Goal: Use online tool/utility

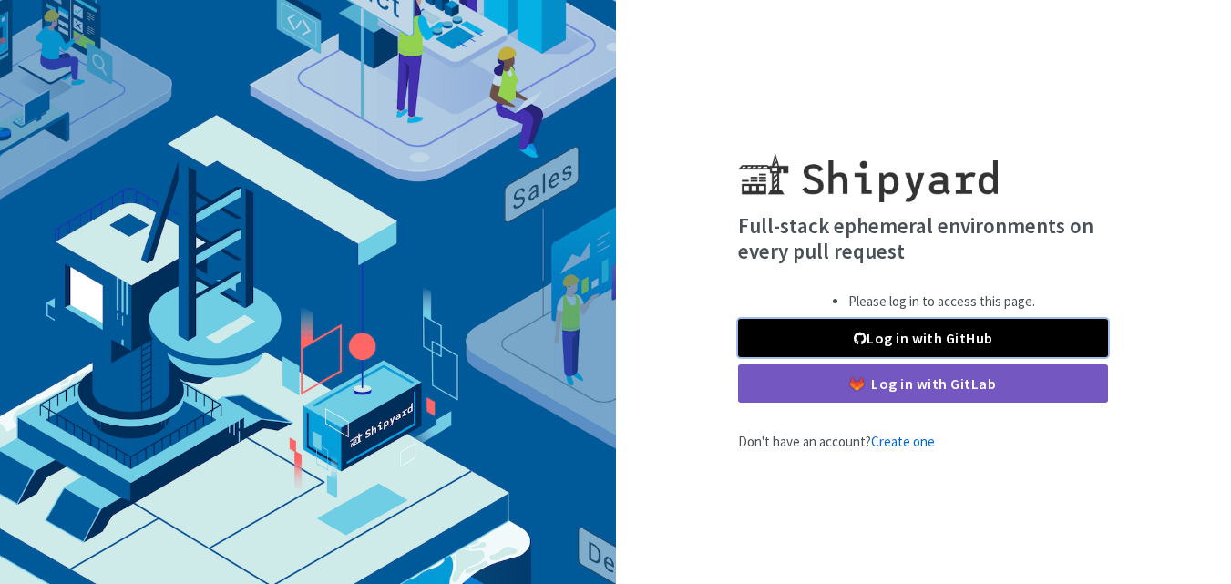
click at [861, 343] on span at bounding box center [860, 338] width 13 height 15
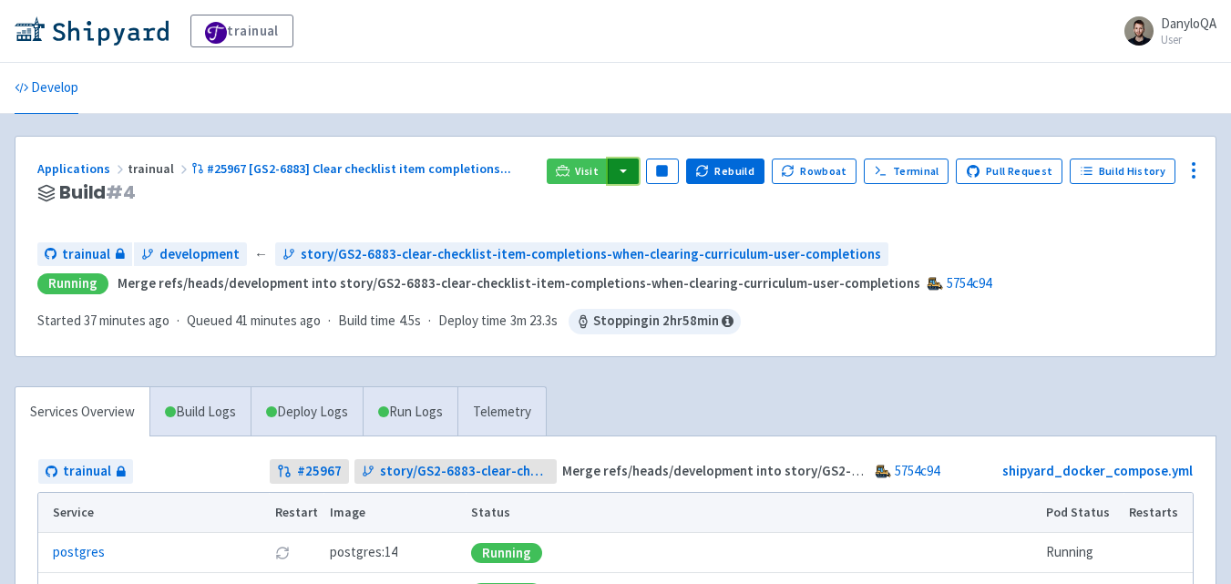
click at [630, 166] on button "button" at bounding box center [623, 172] width 31 height 26
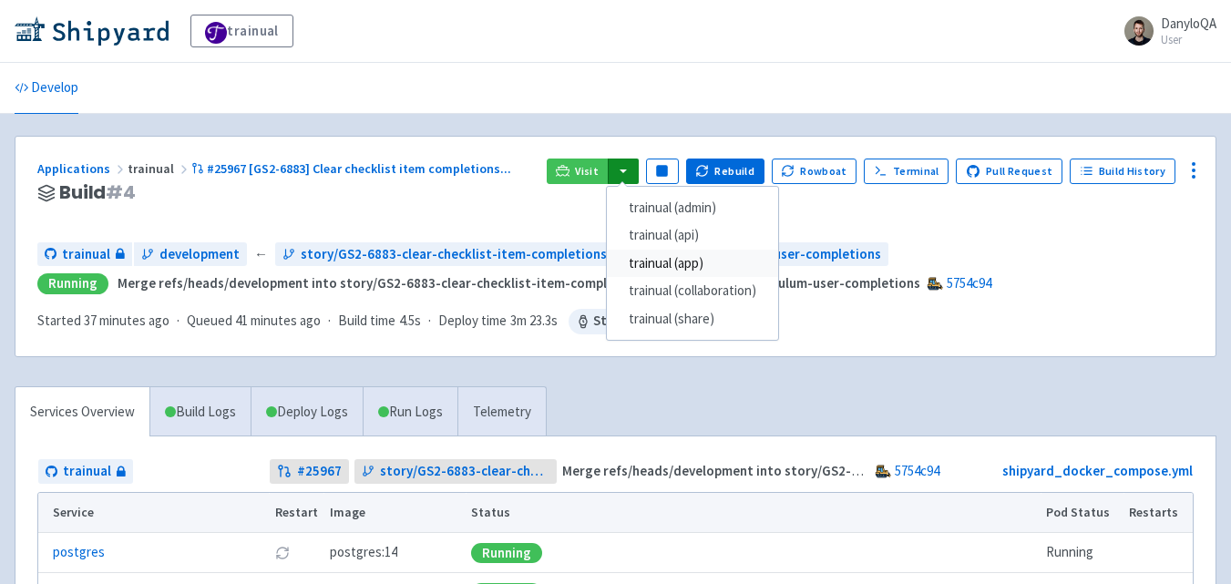
click at [703, 264] on link "trainual (app)" at bounding box center [692, 264] width 171 height 28
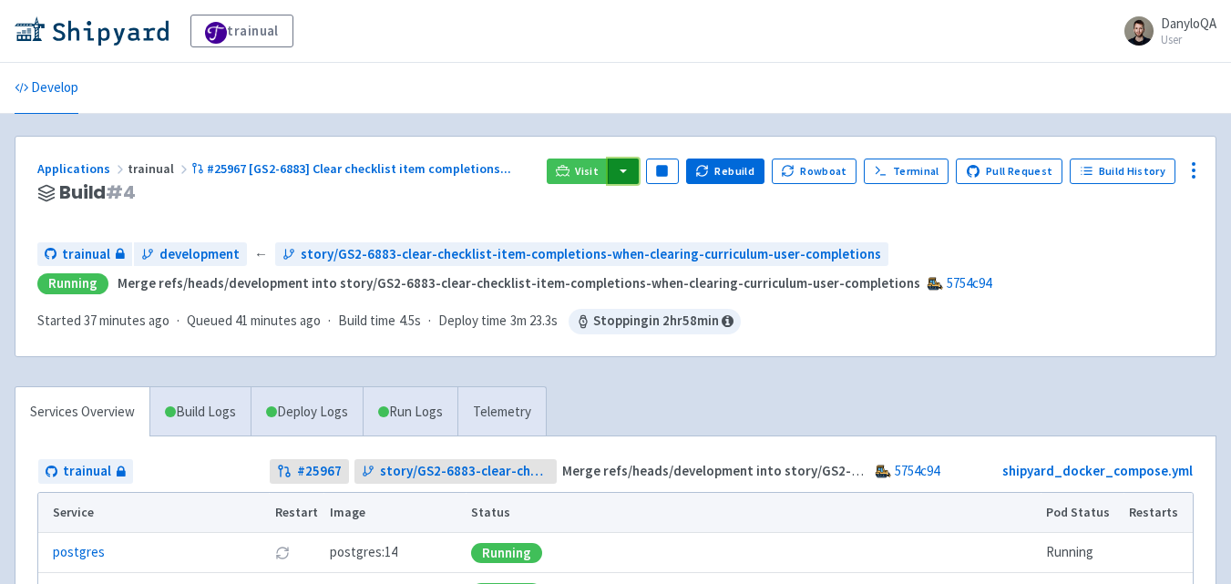
click at [627, 175] on button "button" at bounding box center [623, 172] width 31 height 26
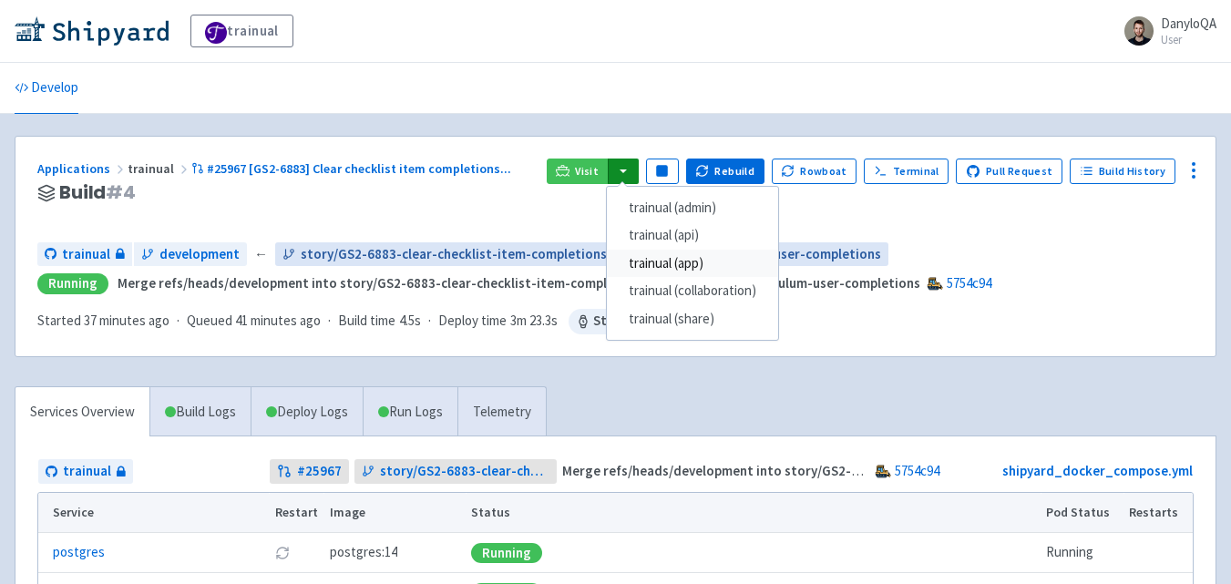
click at [688, 261] on link "trainual (app)" at bounding box center [692, 264] width 171 height 28
